Goal: Transaction & Acquisition: Purchase product/service

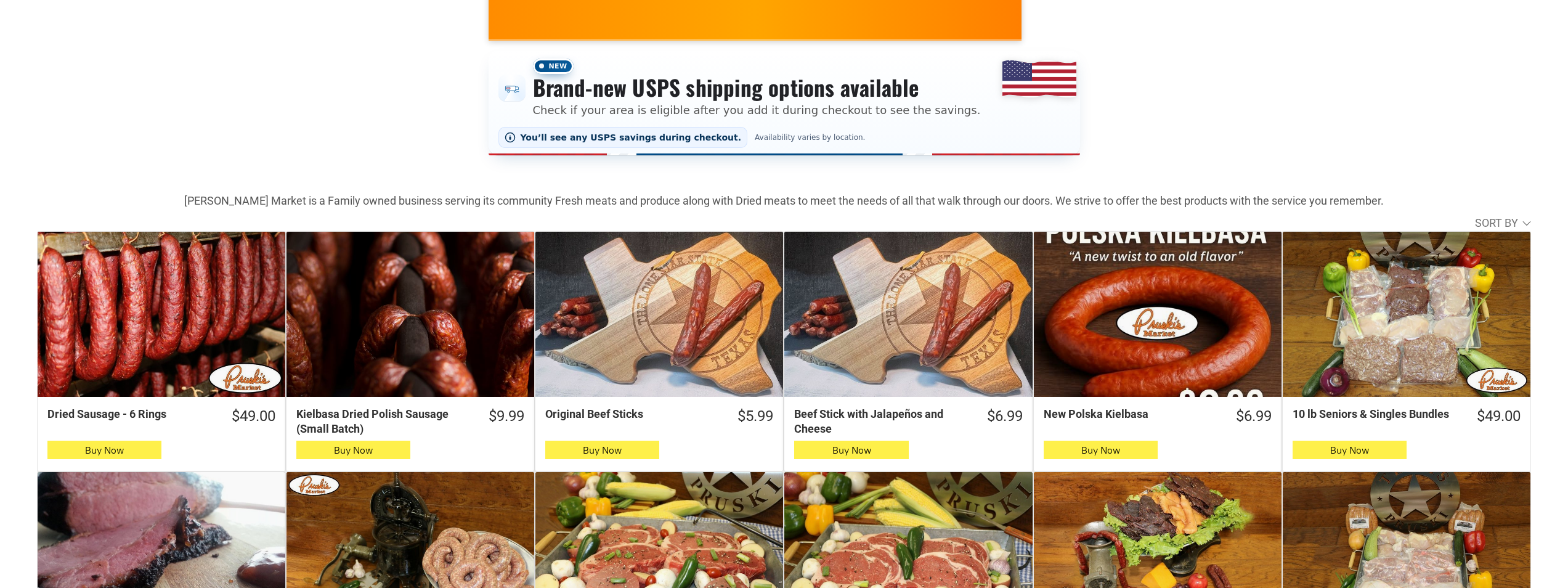
scroll to position [246, 0]
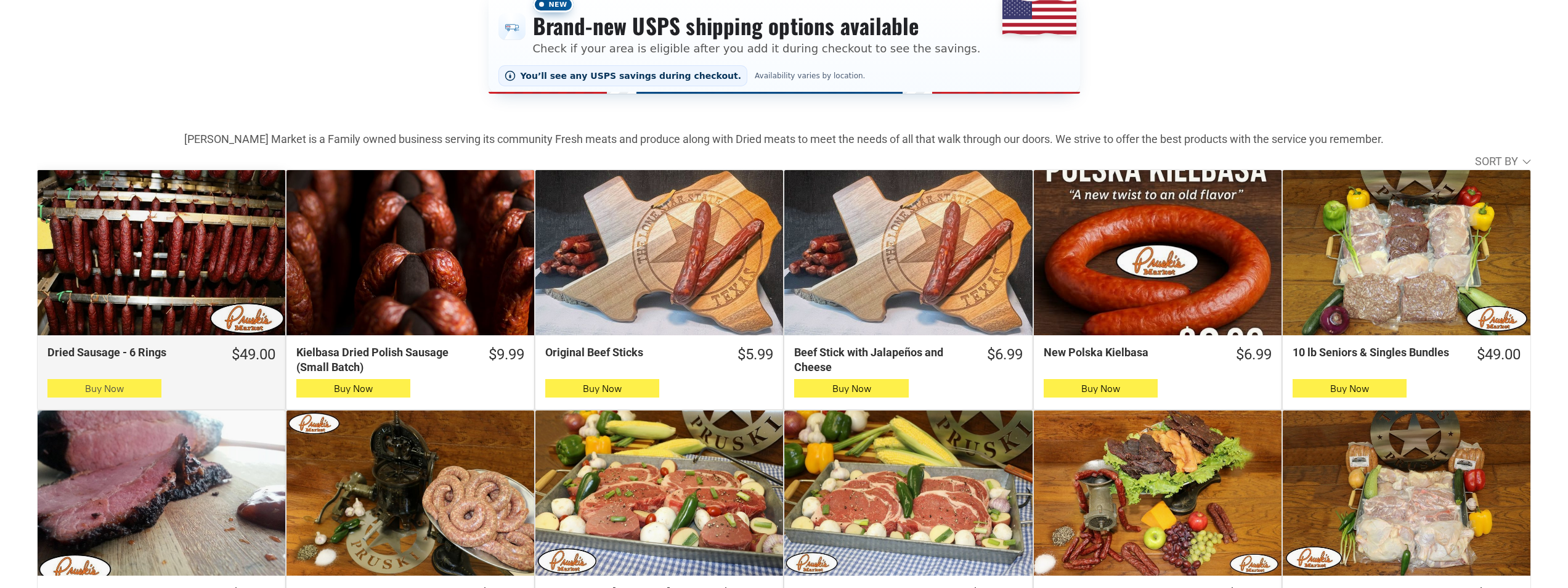
click at [101, 396] on icon "button" at bounding box center [104, 388] width 13 height 14
click at [60, 390] on button "Buy Now" at bounding box center [104, 388] width 114 height 18
click at [80, 385] on button "Buy Now" at bounding box center [104, 388] width 114 height 18
